Goal: Task Accomplishment & Management: Use online tool/utility

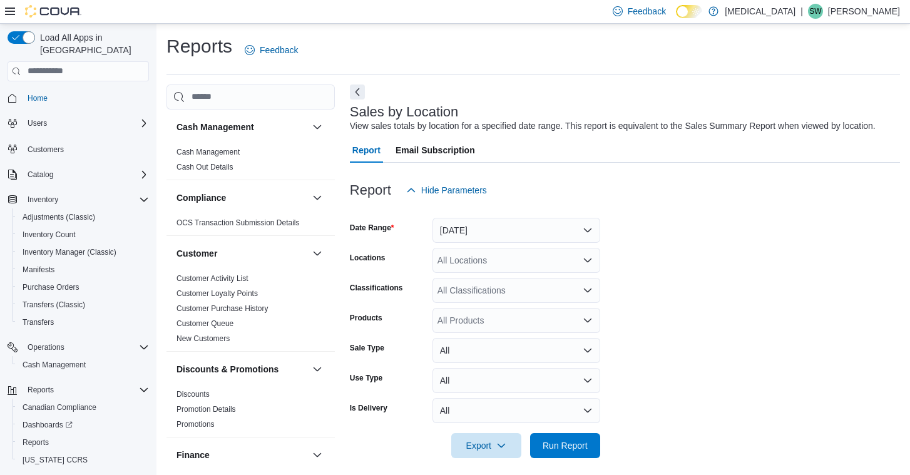
scroll to position [324, 0]
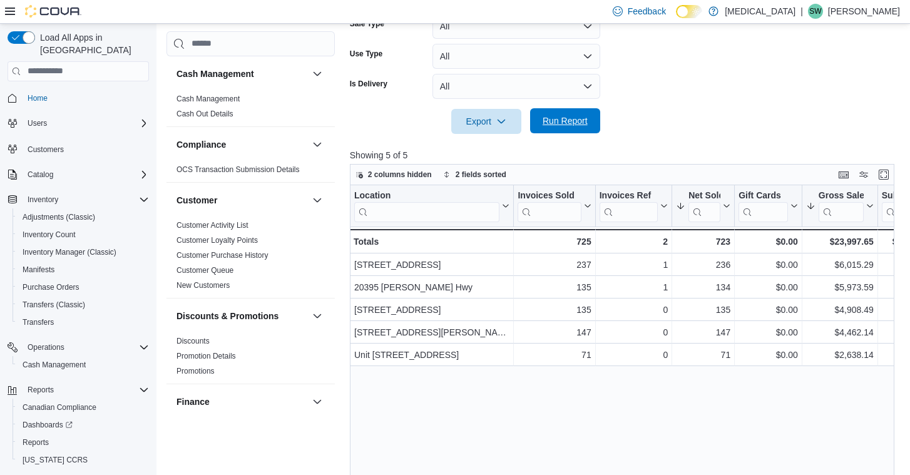
click at [563, 127] on span "Run Report" at bounding box center [564, 120] width 45 height 13
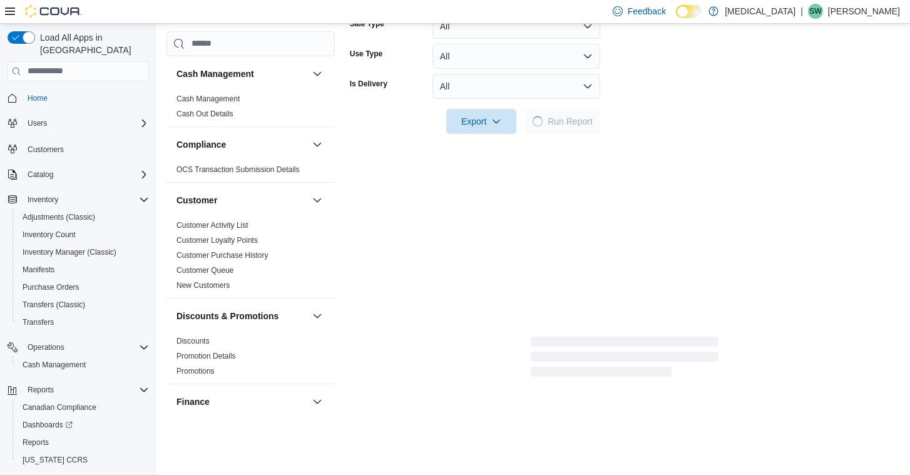
scroll to position [21, 0]
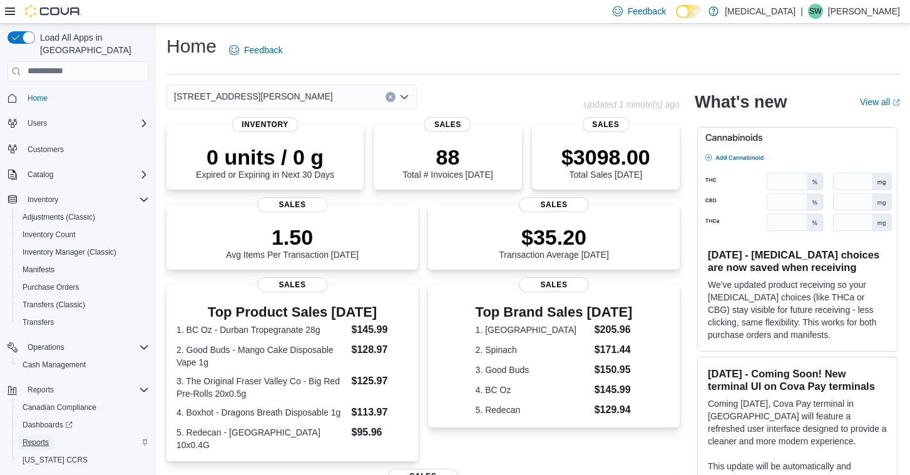
click at [47, 435] on span "Reports" at bounding box center [36, 442] width 26 height 15
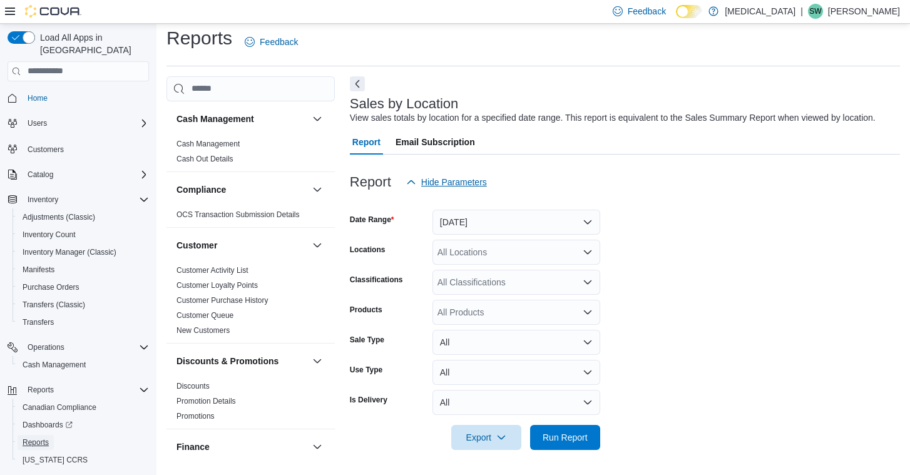
scroll to position [21, 0]
click at [480, 217] on button "[DATE]" at bounding box center [516, 222] width 168 height 25
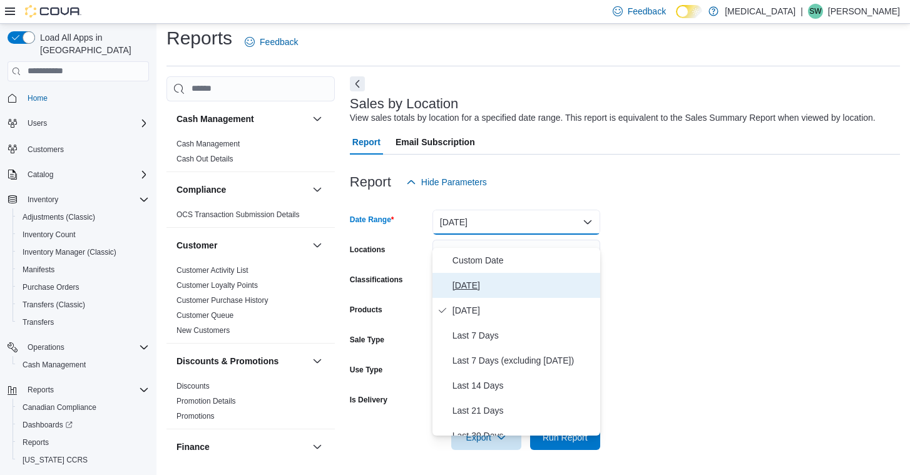
click at [480, 278] on span "[DATE]" at bounding box center [523, 285] width 143 height 15
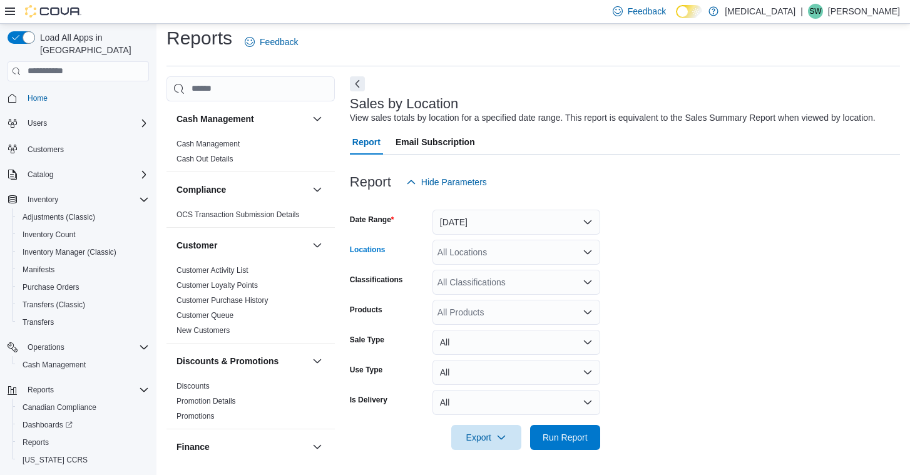
click at [497, 254] on div "All Locations" at bounding box center [516, 252] width 168 height 25
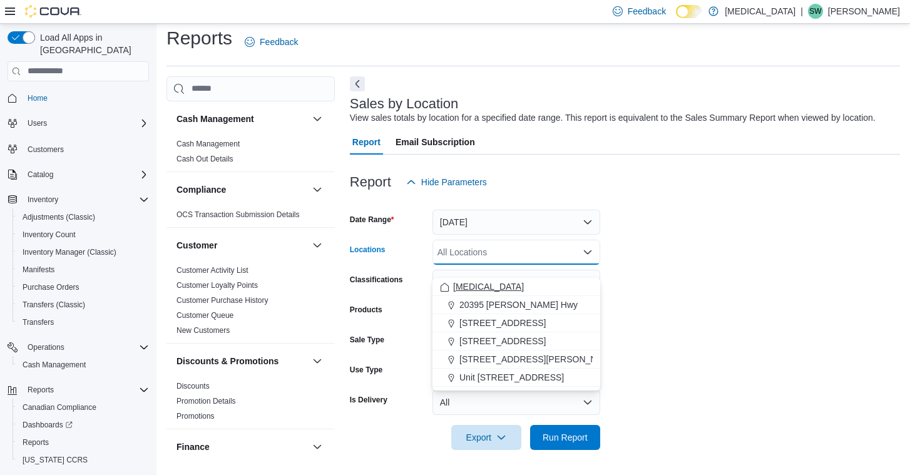
click at [497, 280] on div "Muse" at bounding box center [516, 286] width 153 height 13
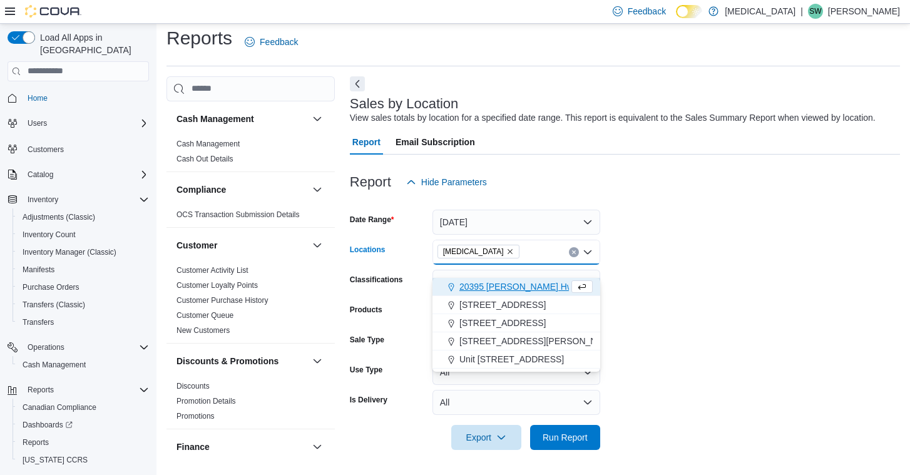
click at [659, 281] on form "Date Range Today Locations Muse Combo box. Selected. Muse. Press Backspace to d…" at bounding box center [625, 322] width 550 height 255
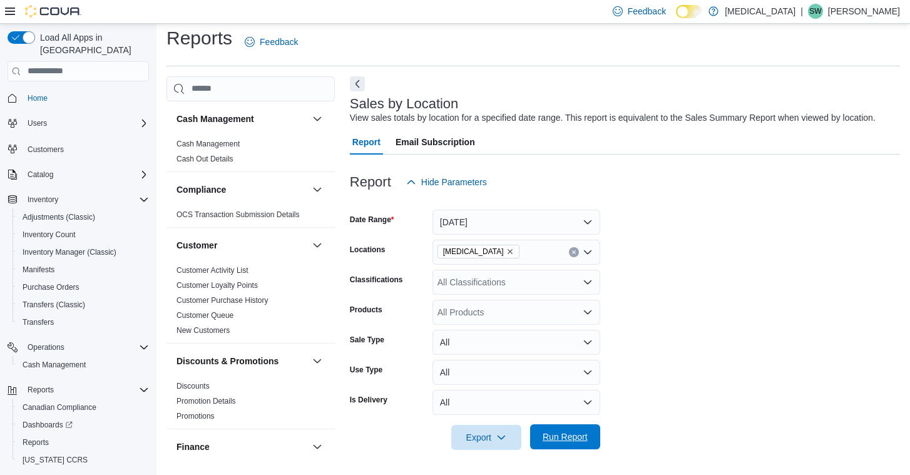
click at [573, 433] on span "Run Report" at bounding box center [564, 436] width 45 height 13
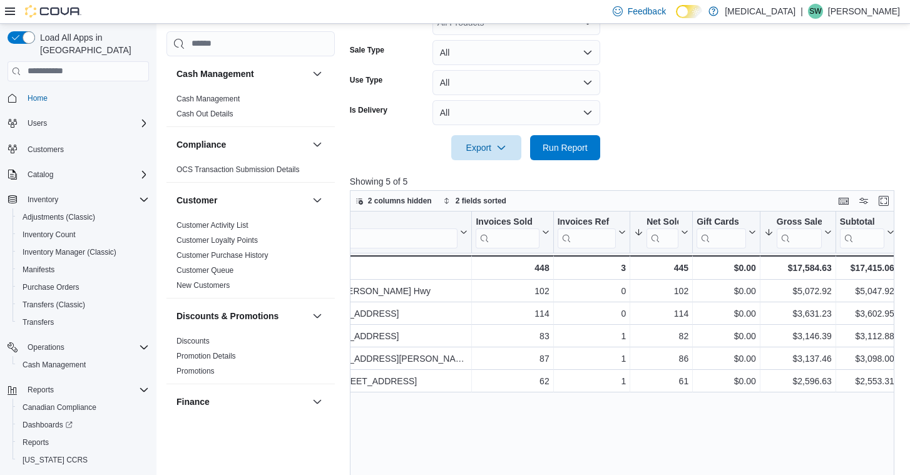
scroll to position [307, 0]
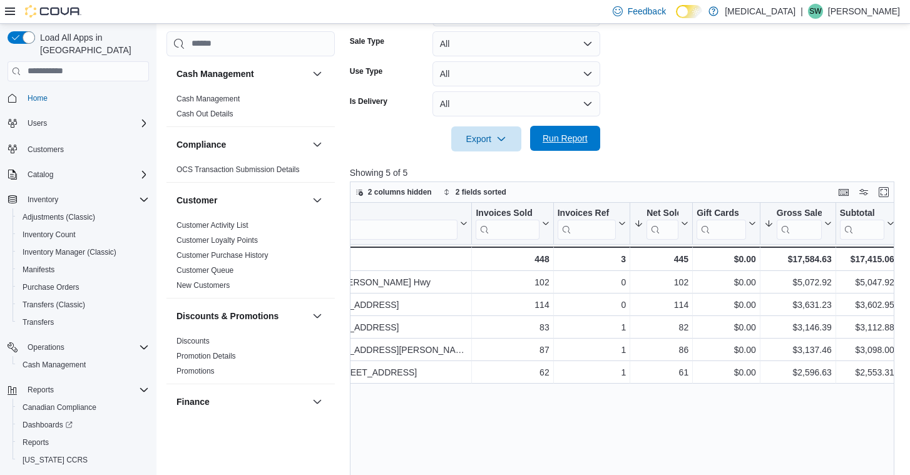
click at [579, 144] on span "Run Report" at bounding box center [564, 138] width 45 height 13
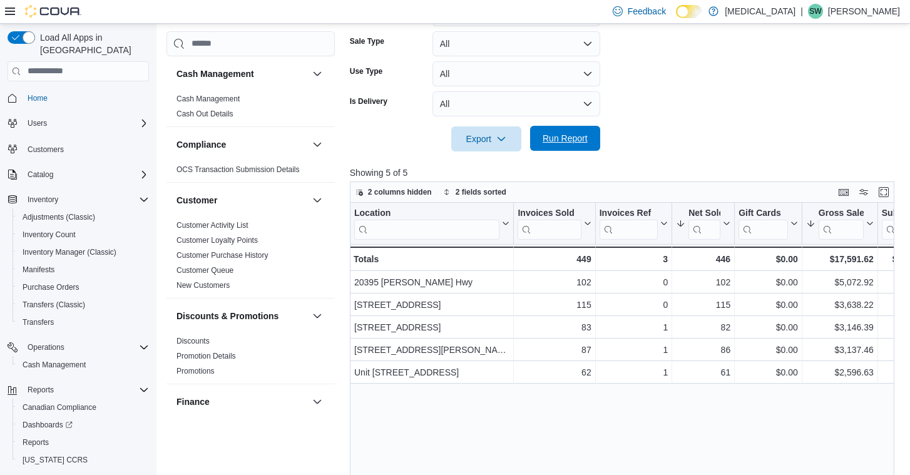
click at [565, 144] on span "Run Report" at bounding box center [564, 138] width 55 height 25
